Goal: Navigation & Orientation: Find specific page/section

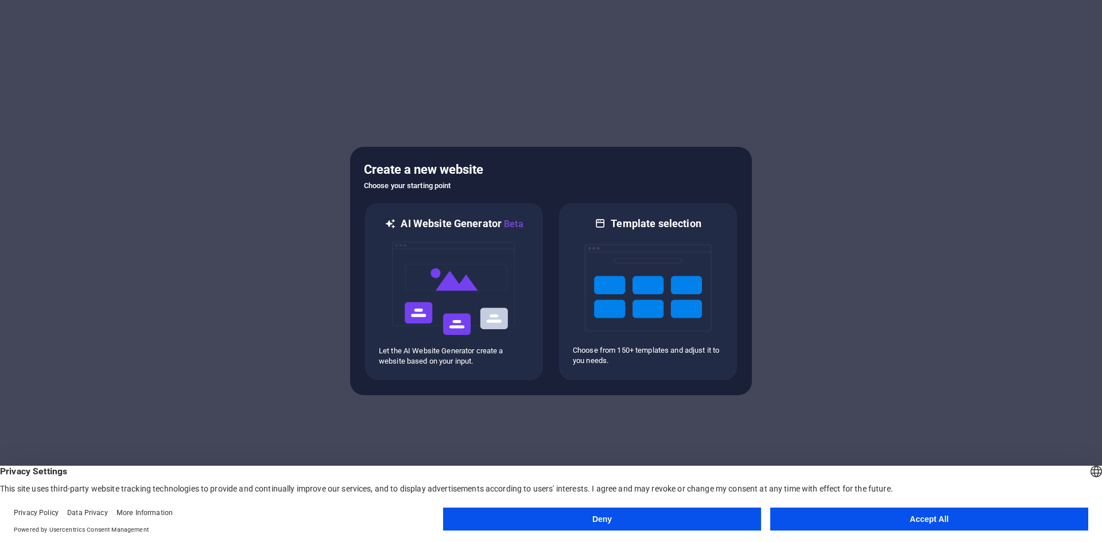
click at [945, 523] on button "Accept All" at bounding box center [929, 519] width 318 height 23
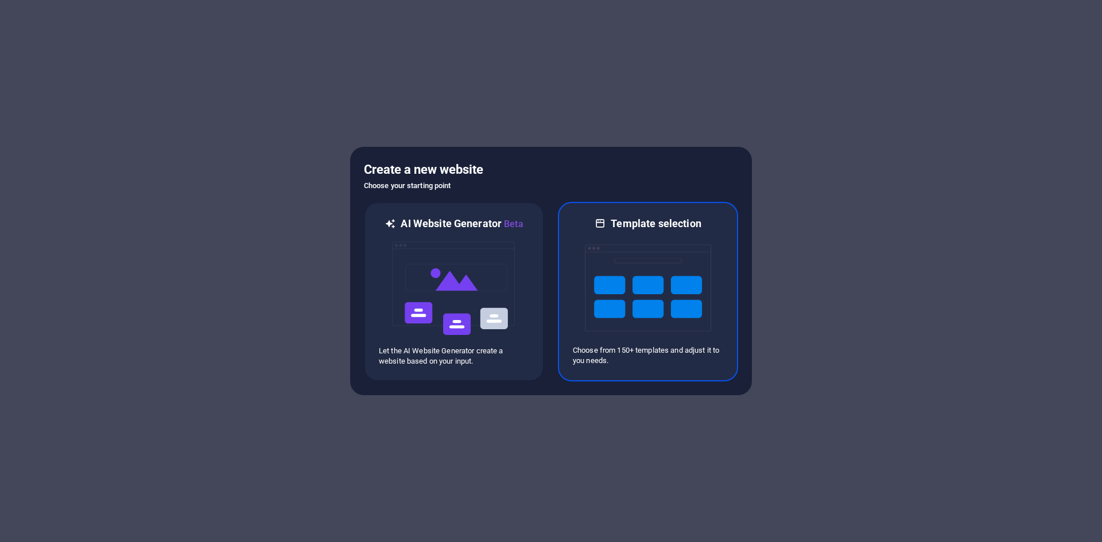
click at [671, 271] on img at bounding box center [648, 288] width 126 height 115
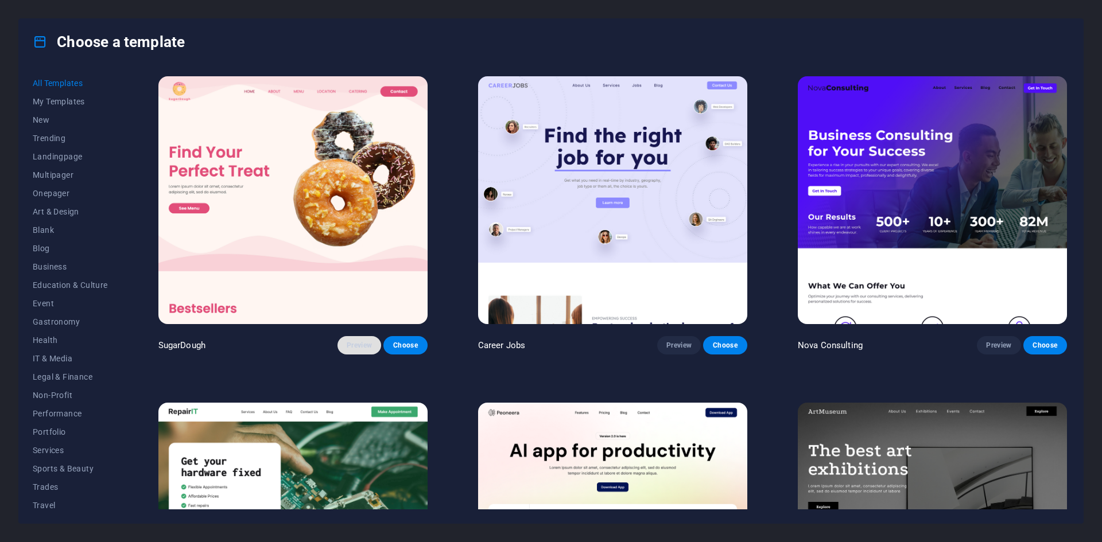
click at [351, 347] on span "Preview" at bounding box center [359, 345] width 25 height 9
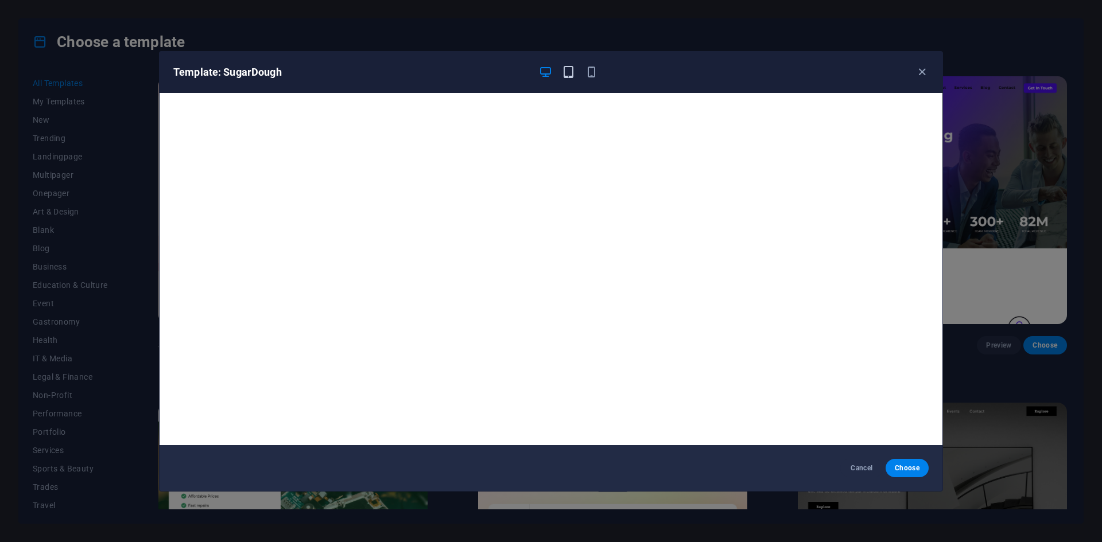
click at [567, 71] on icon "button" at bounding box center [568, 71] width 13 height 13
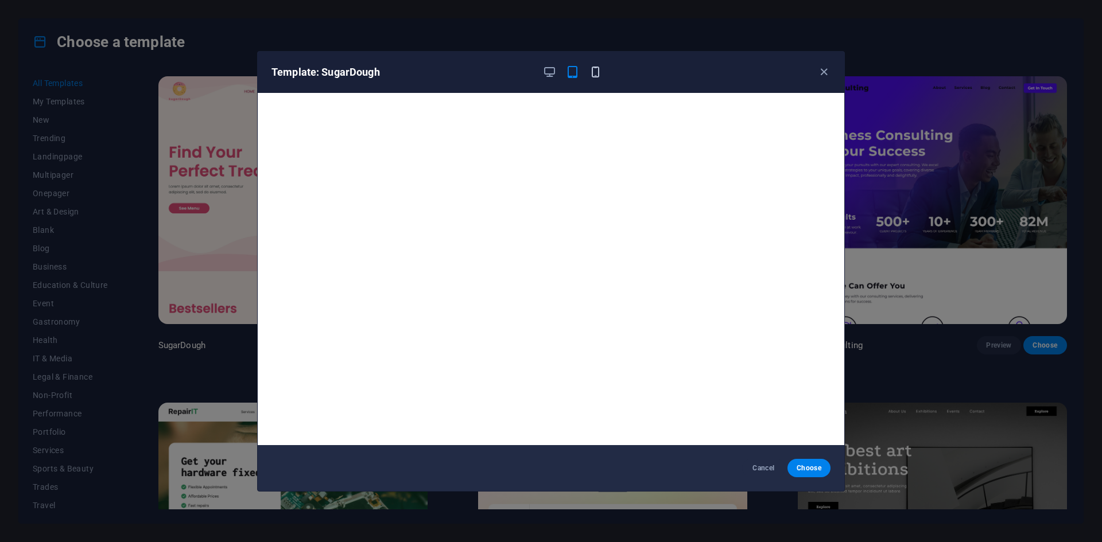
click at [602, 72] on icon "button" at bounding box center [595, 71] width 13 height 13
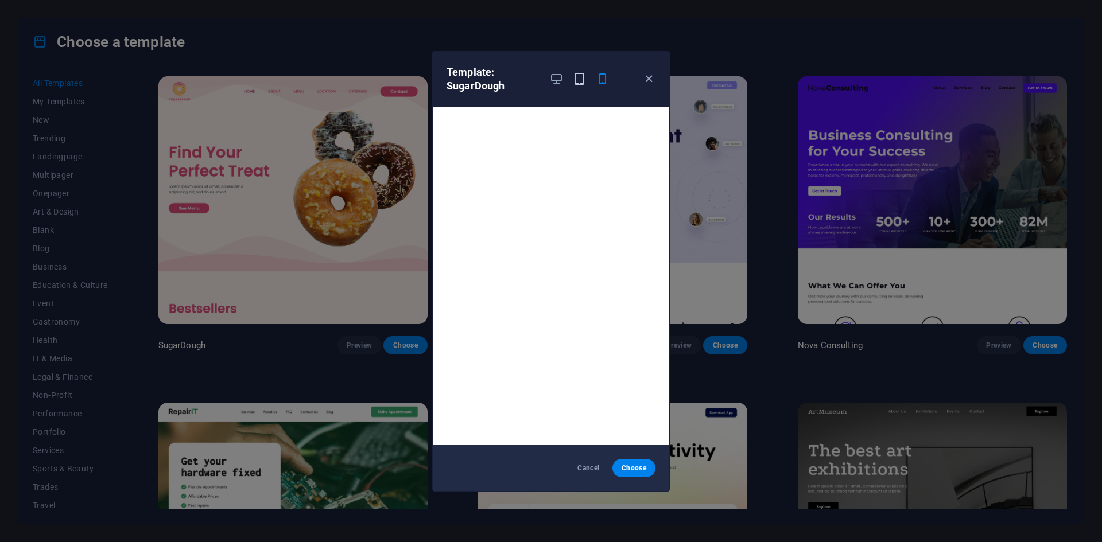
click at [576, 80] on icon "button" at bounding box center [579, 78] width 13 height 13
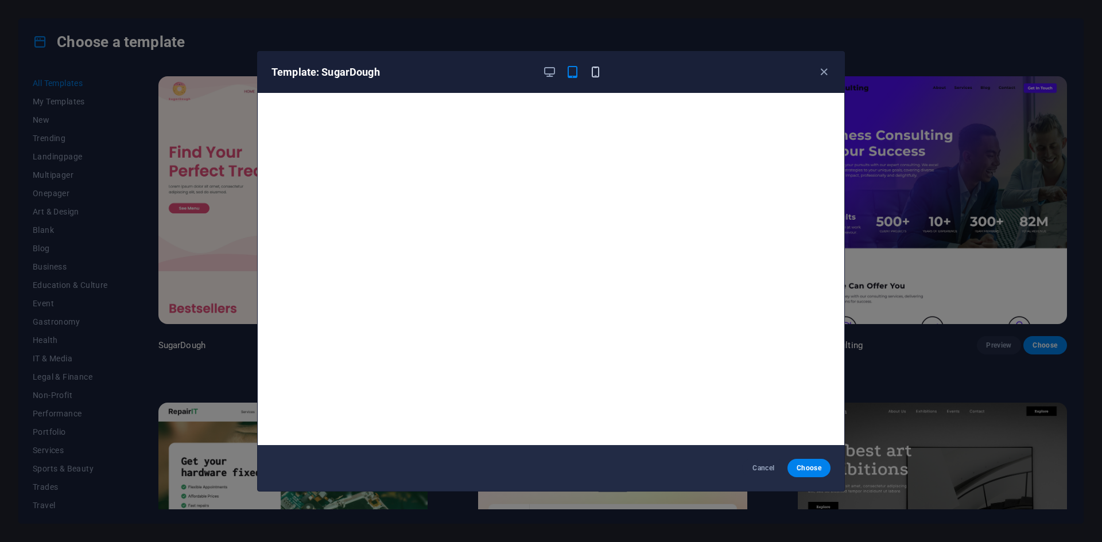
click at [602, 70] on icon "button" at bounding box center [595, 71] width 13 height 13
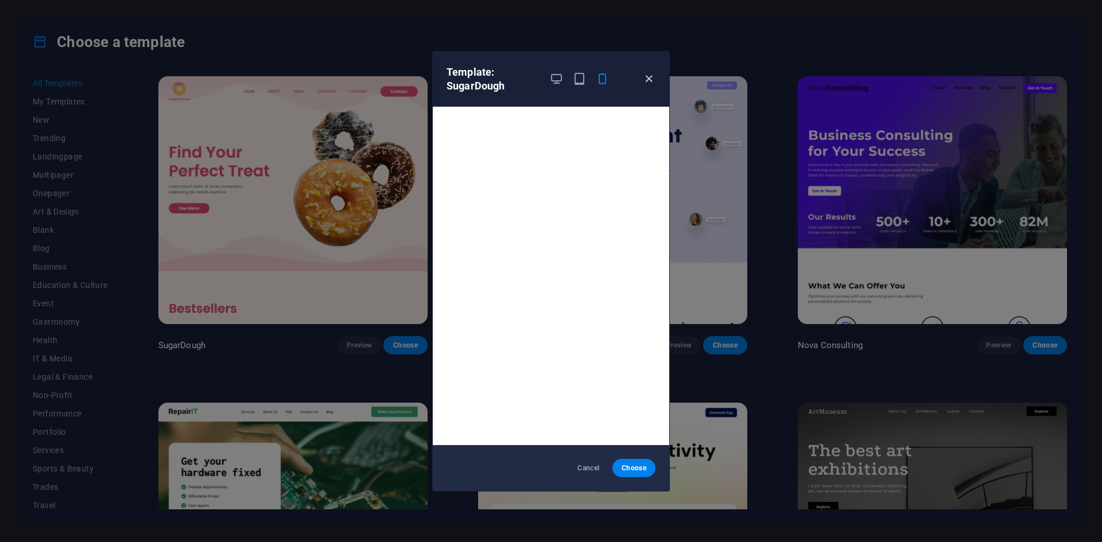
click at [653, 82] on icon "button" at bounding box center [648, 78] width 13 height 13
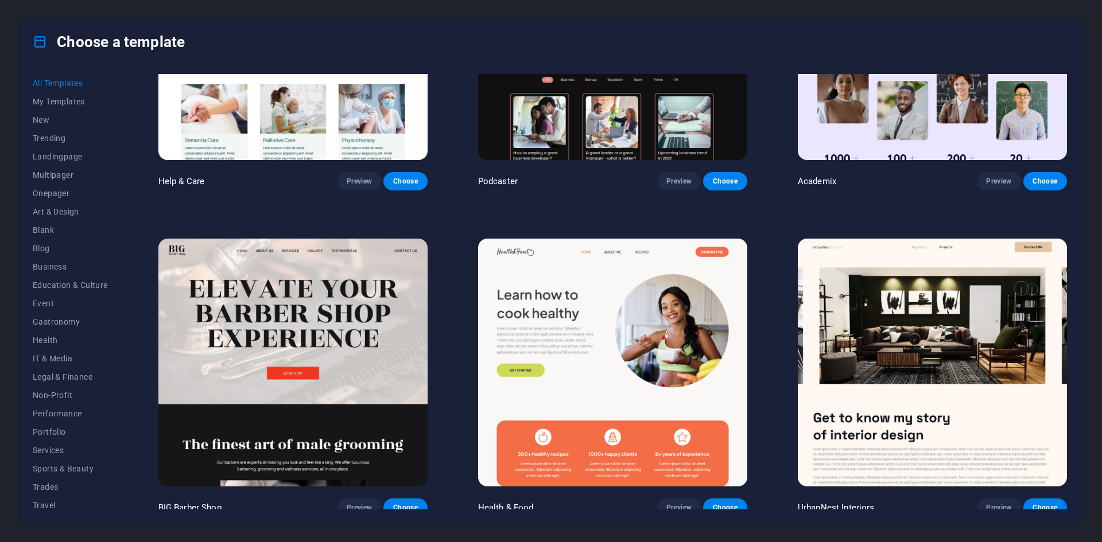
scroll to position [1492, 0]
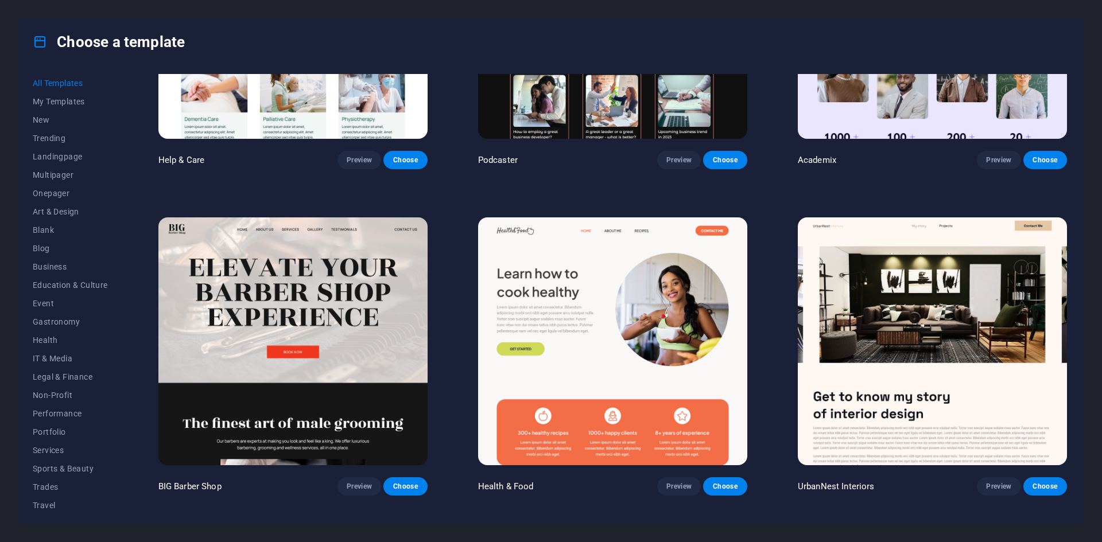
drag, startPoint x: 1066, startPoint y: 114, endPoint x: 1076, endPoint y: 45, distance: 69.7
click at [1071, 56] on div "Choose a template All Templates My Templates New Trending Landingpage Multipage…" at bounding box center [550, 271] width 1065 height 506
click at [104, 5] on div "Choose a template All Templates My Templates New Trending Landingpage Multipage…" at bounding box center [551, 271] width 1102 height 542
